Goal: Task Accomplishment & Management: Manage account settings

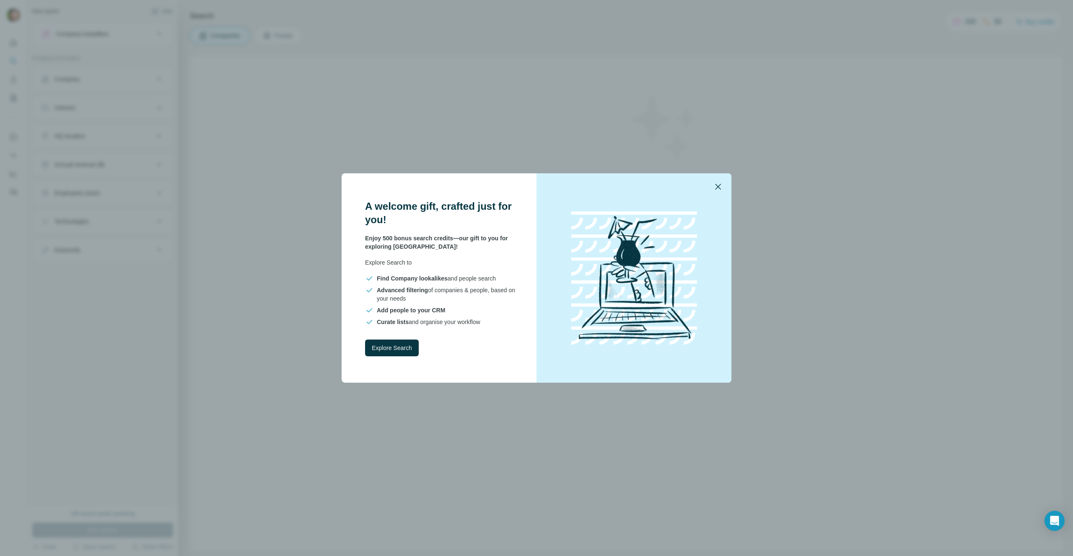
click at [716, 189] on icon "button" at bounding box center [718, 187] width 6 height 6
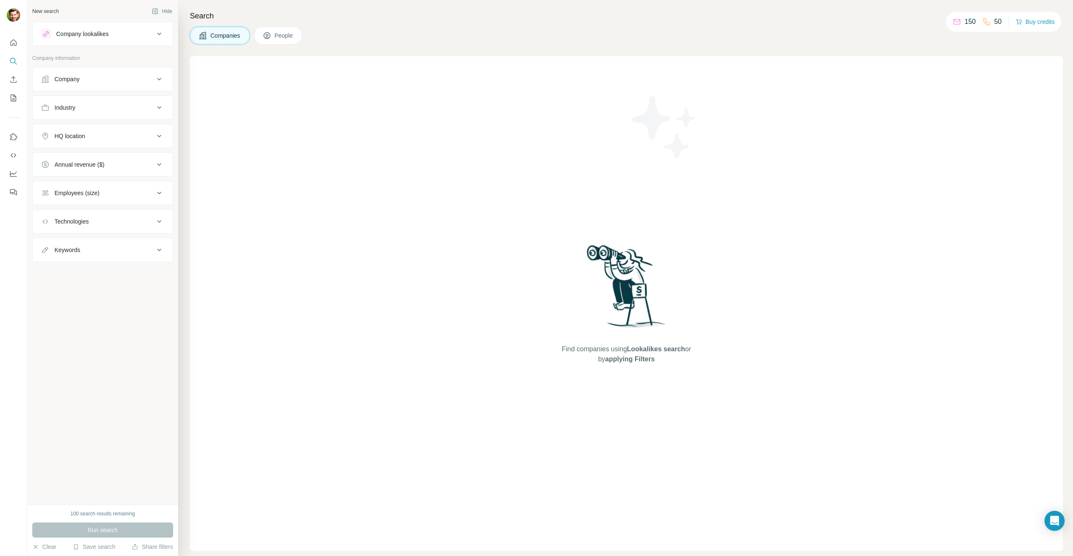
click at [125, 76] on div "Company" at bounding box center [97, 79] width 113 height 8
click at [15, 44] on icon "Quick start" at bounding box center [13, 43] width 8 height 8
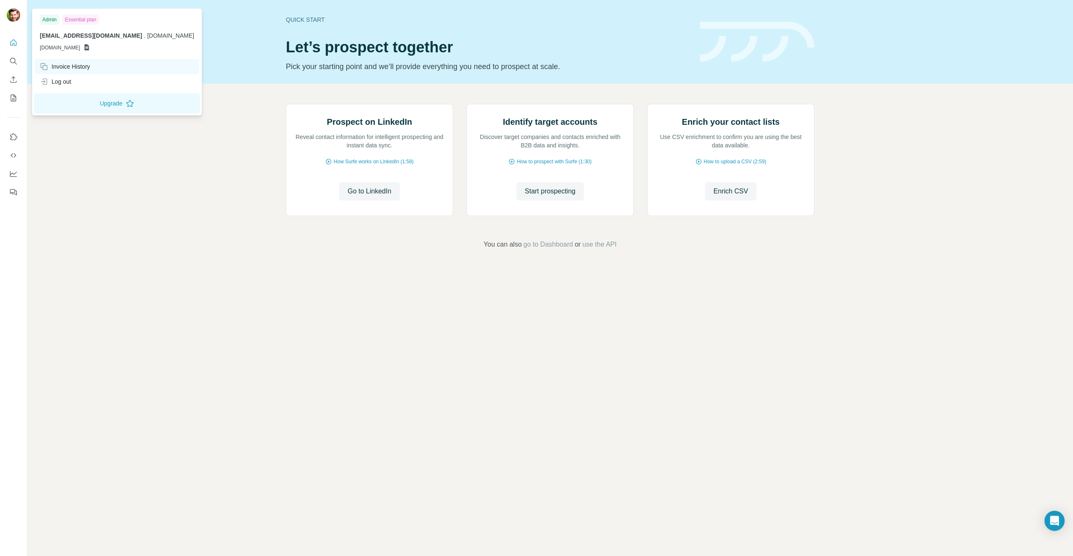
click at [83, 70] on div "Invoice History" at bounding box center [65, 66] width 50 height 8
click at [13, 15] on img at bounding box center [13, 14] width 13 height 13
click at [90, 65] on div "Invoice History" at bounding box center [65, 66] width 50 height 8
click at [10, 173] on icon "Dashboard" at bounding box center [13, 174] width 8 height 8
